Goal: Transaction & Acquisition: Purchase product/service

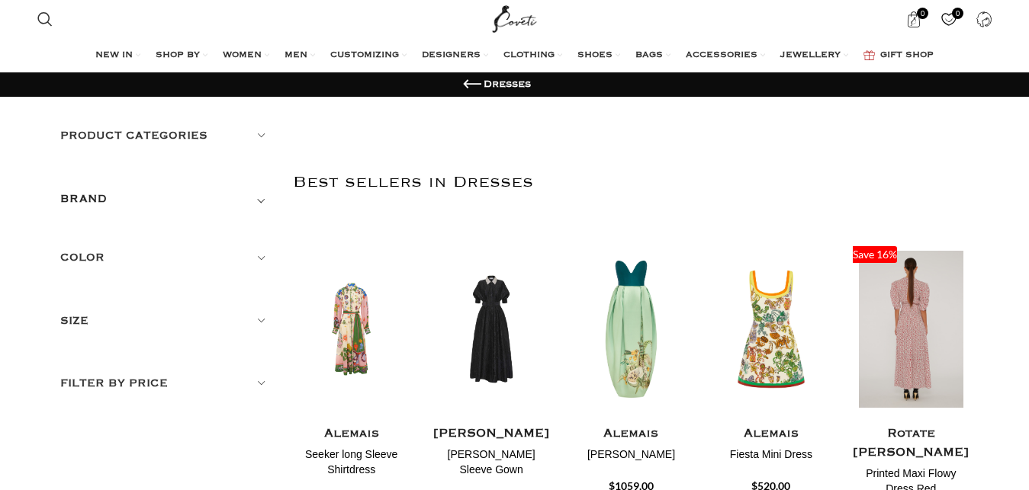
click at [889, 318] on img "5 / 13" at bounding box center [911, 329] width 121 height 188
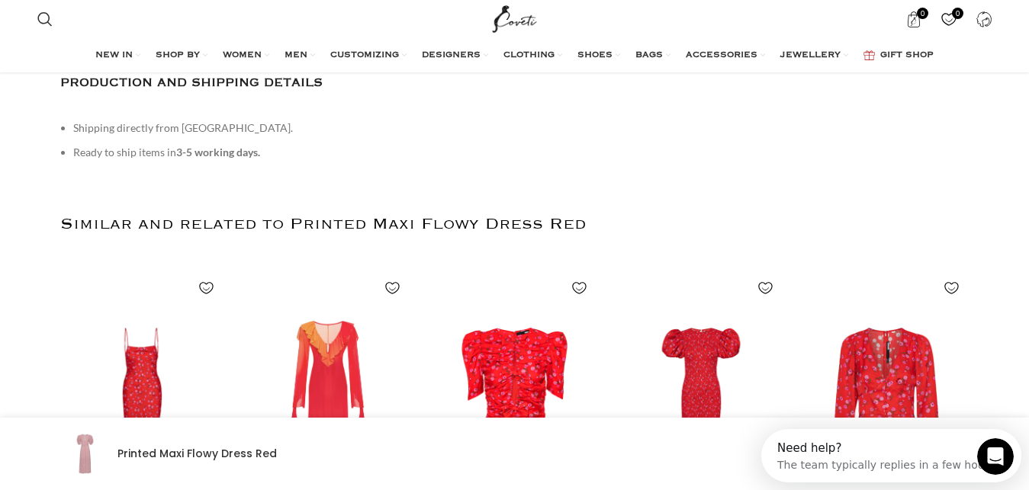
scroll to position [1945, 0]
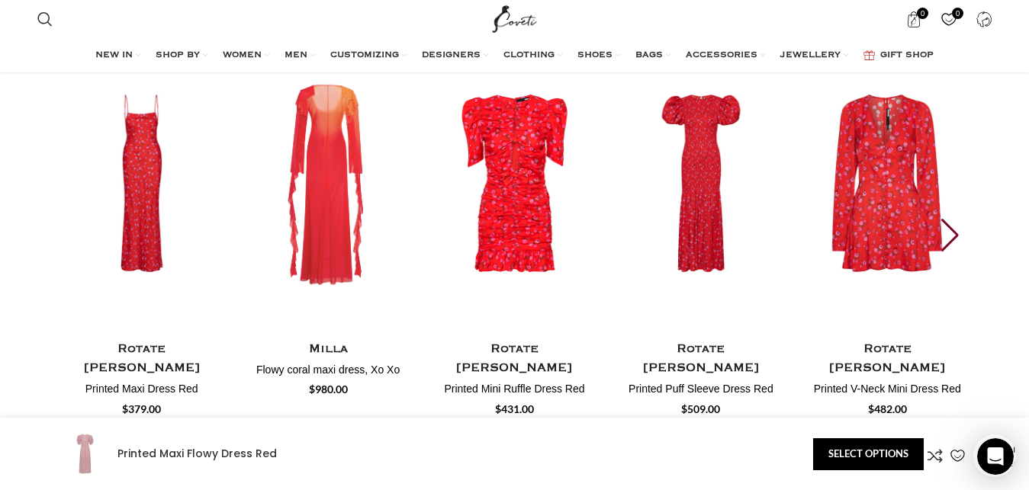
click at [310, 195] on img "2 / 30" at bounding box center [328, 184] width 169 height 314
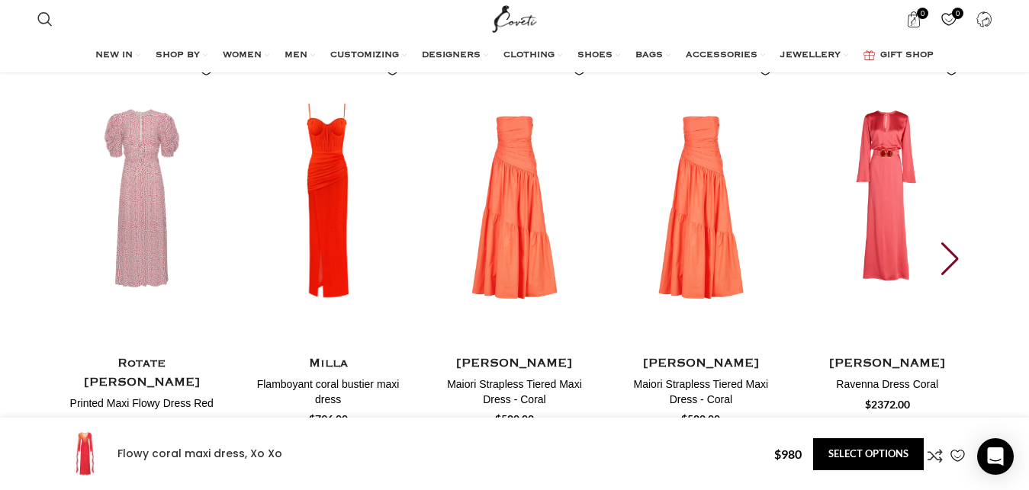
scroll to position [0, 160]
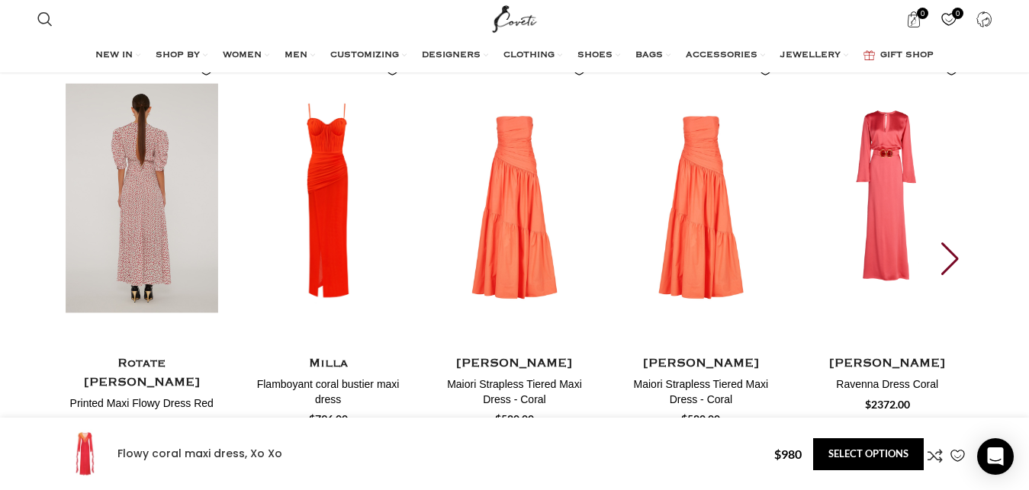
click at [178, 179] on img "1 / 30" at bounding box center [141, 198] width 169 height 314
